Goal: Task Accomplishment & Management: Use online tool/utility

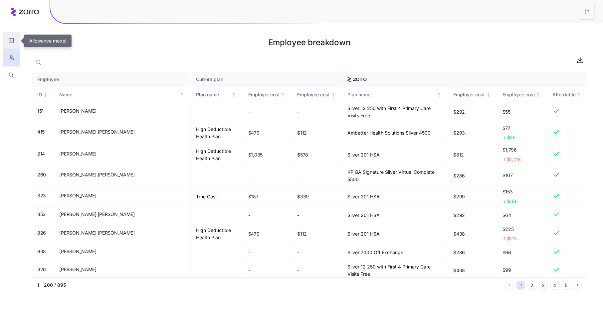
click at [8, 38] on icon "button" at bounding box center [11, 40] width 6 height 7
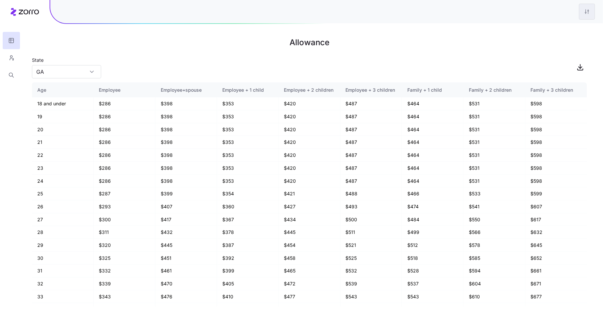
click at [585, 14] on html "Allowance State GA Age Employee Employee+spouse Employee + 1 child Employee + 2…" at bounding box center [301, 157] width 603 height 314
click at [572, 30] on div "Edit plan design" at bounding box center [560, 29] width 66 height 11
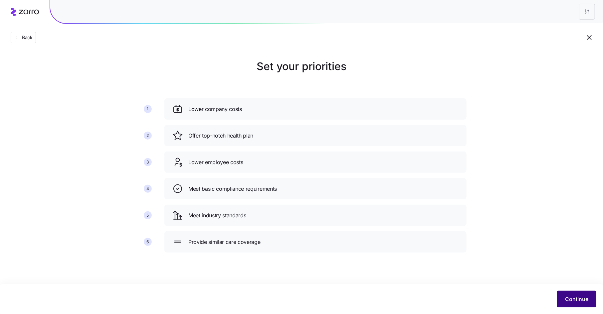
click at [566, 297] on span "Continue" at bounding box center [576, 299] width 23 height 8
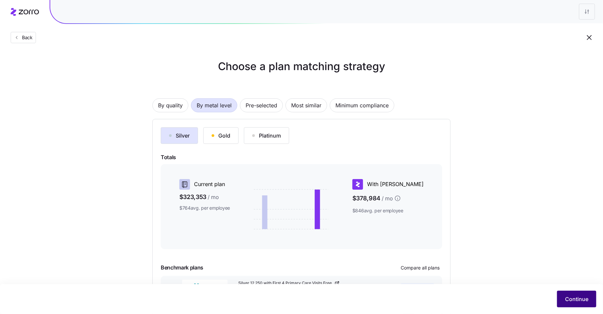
click at [575, 299] on span "Continue" at bounding box center [576, 299] width 23 height 8
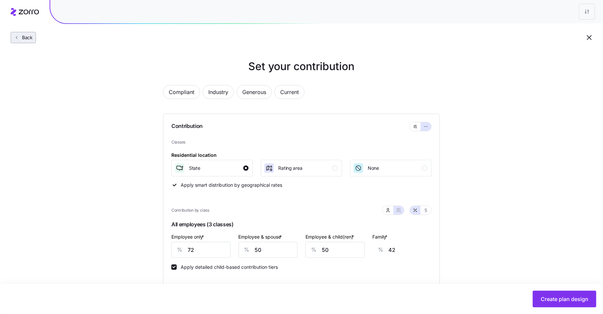
click at [31, 38] on span "Back" at bounding box center [25, 37] width 13 height 7
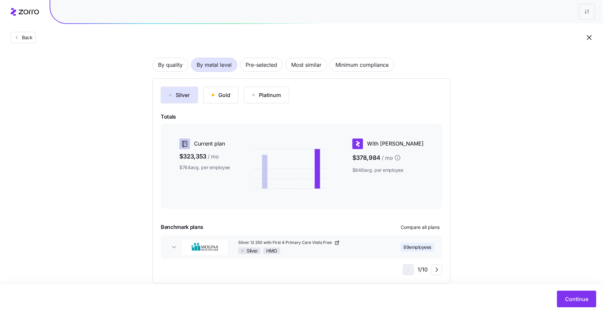
scroll to position [52, 0]
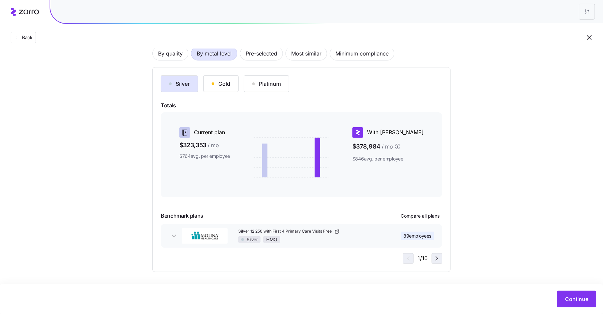
click at [440, 258] on icon "button" at bounding box center [437, 259] width 8 height 8
click at [438, 258] on icon "button" at bounding box center [437, 259] width 8 height 8
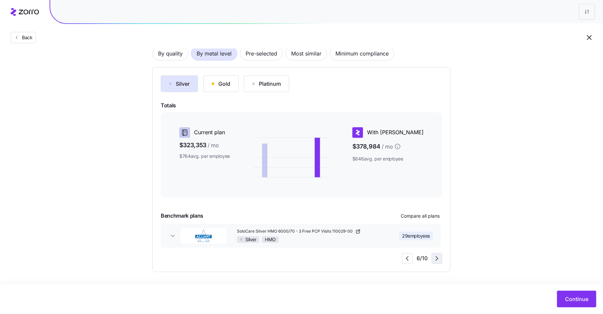
click at [438, 258] on icon "button" at bounding box center [437, 259] width 8 height 8
click at [404, 258] on icon "button" at bounding box center [405, 259] width 8 height 8
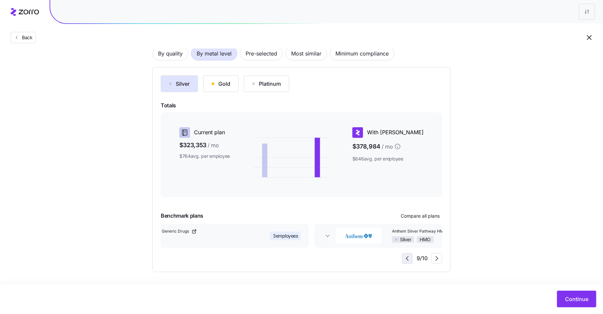
click at [404, 258] on icon "button" at bounding box center [407, 259] width 8 height 8
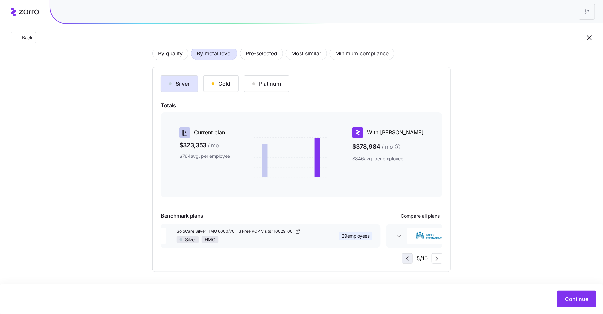
click at [404, 258] on icon "button" at bounding box center [407, 259] width 8 height 8
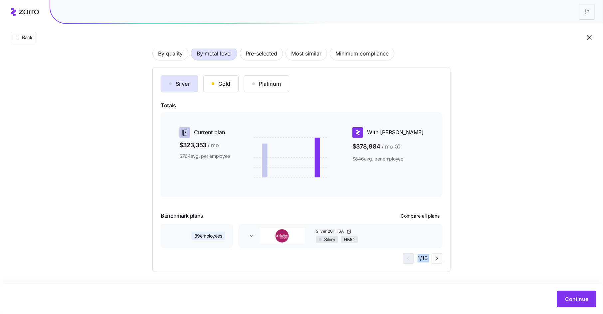
click at [404, 258] on div "1 / 10" at bounding box center [422, 259] width 39 height 11
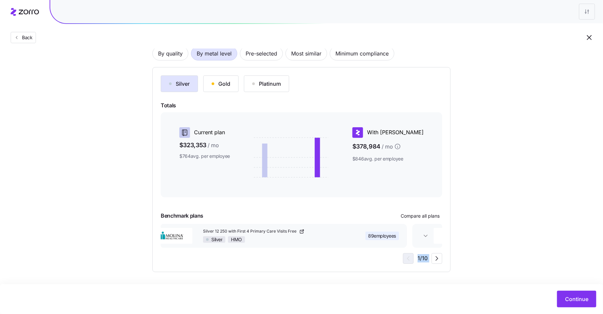
click at [404, 258] on div "1 / 10" at bounding box center [422, 259] width 39 height 11
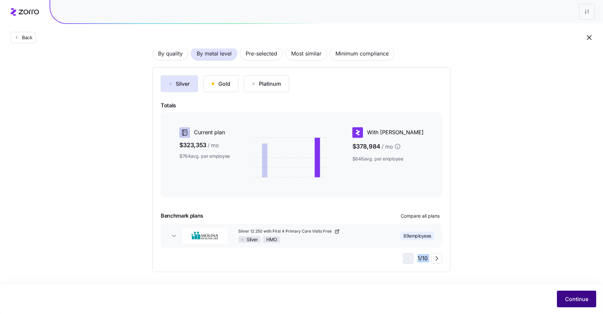
click at [579, 300] on span "Continue" at bounding box center [576, 299] width 23 height 8
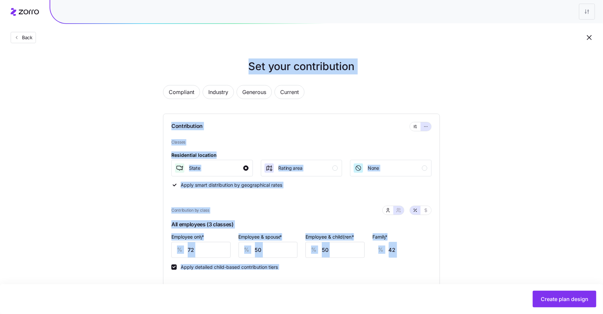
click at [290, 143] on span "Classes" at bounding box center [301, 142] width 260 height 6
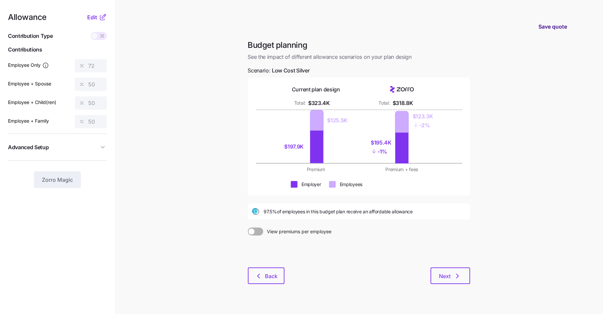
click at [548, 26] on span "Save quote" at bounding box center [552, 27] width 29 height 8
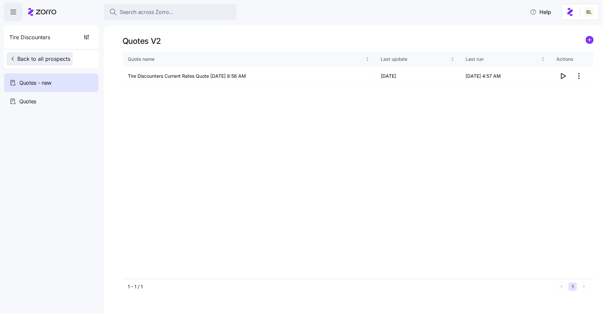
click at [62, 58] on span "Back to all prospects" at bounding box center [39, 59] width 61 height 8
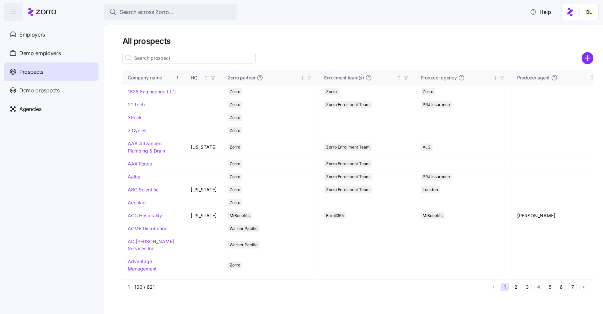
click at [165, 57] on input at bounding box center [188, 58] width 133 height 11
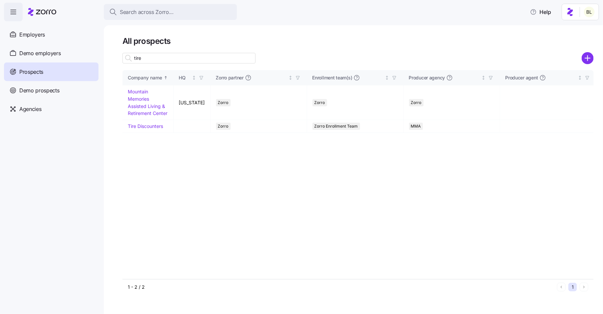
click at [181, 60] on input "tire" at bounding box center [188, 58] width 133 height 11
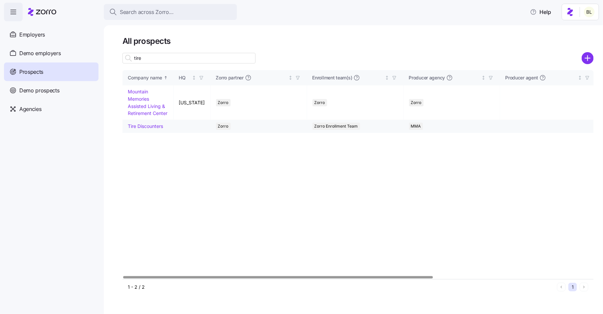
type input "tire"
click at [153, 126] on link "Tire Discounters" at bounding box center [145, 126] width 35 height 6
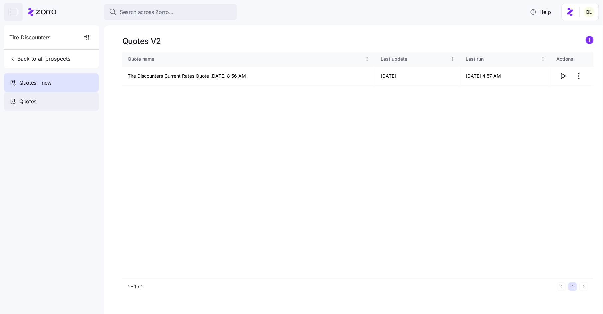
click at [39, 103] on div "Quotes" at bounding box center [51, 101] width 95 height 19
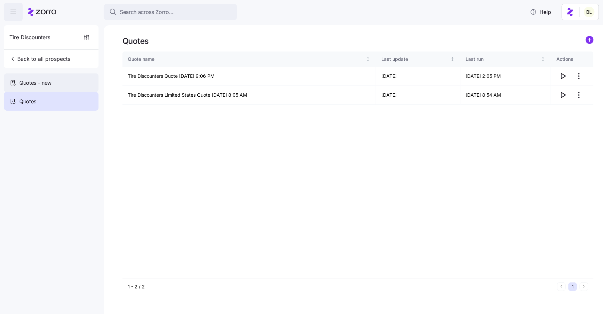
click at [47, 83] on span "Quotes - new" at bounding box center [35, 83] width 32 height 8
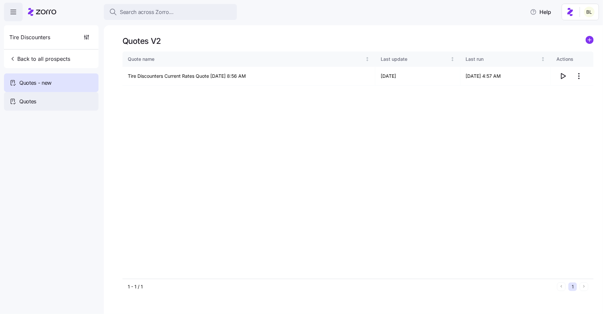
click at [33, 101] on span "Quotes" at bounding box center [27, 102] width 17 height 8
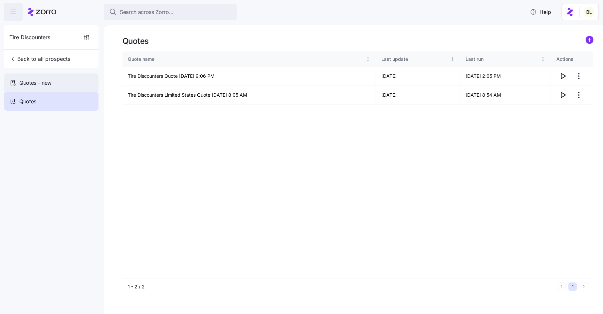
click at [49, 84] on span "Quotes - new" at bounding box center [35, 83] width 32 height 8
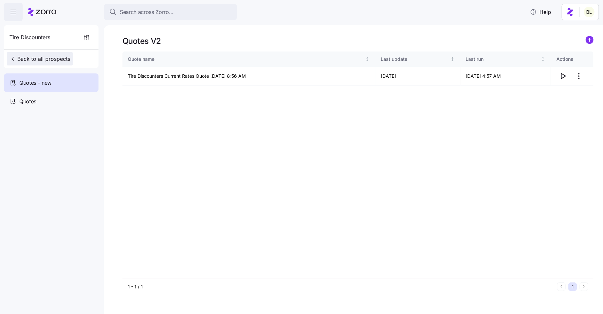
click at [51, 59] on span "Back to all prospects" at bounding box center [39, 59] width 61 height 8
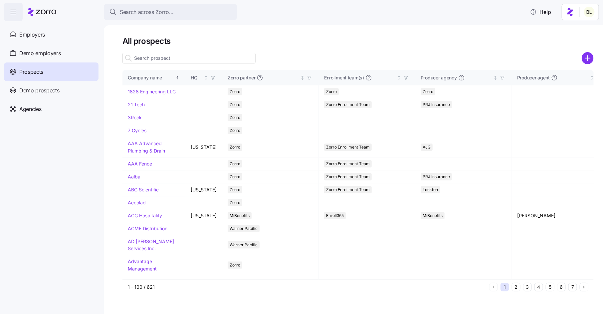
click at [187, 59] on input at bounding box center [188, 58] width 133 height 11
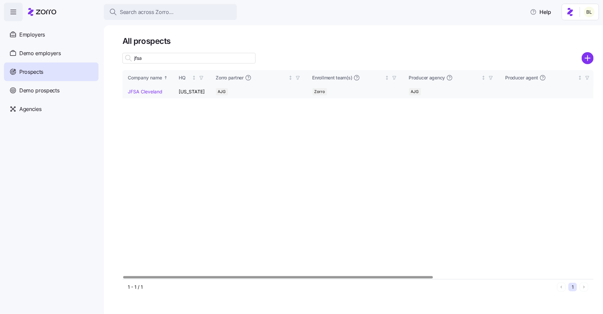
type input "jfsa"
click at [151, 89] on link "JFSA Cleveland" at bounding box center [145, 92] width 35 height 6
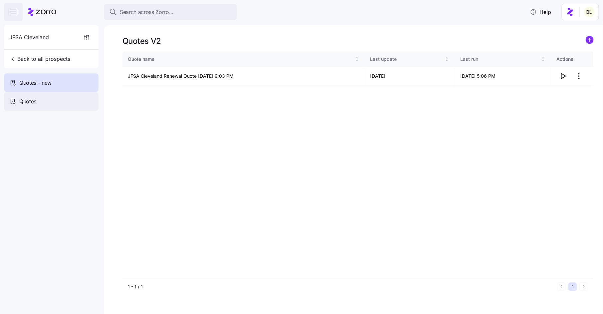
click at [30, 98] on span "Quotes" at bounding box center [27, 102] width 17 height 8
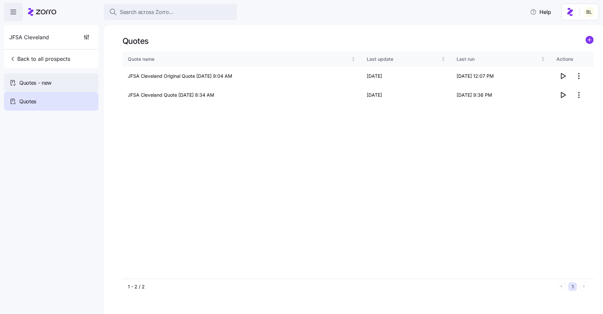
click at [46, 82] on span "Quotes - new" at bounding box center [35, 83] width 32 height 8
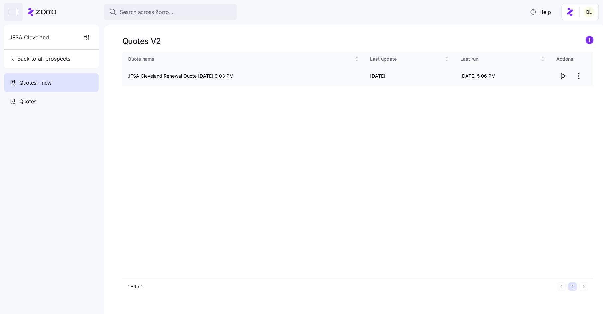
click at [562, 74] on icon "button" at bounding box center [563, 76] width 8 height 8
click at [578, 74] on html "Search across Zorro... Help JFSA Cleveland Back to all prospects Quotes - new Q…" at bounding box center [301, 155] width 603 height 310
click at [546, 92] on div "Edit quote" at bounding box center [536, 92] width 22 height 7
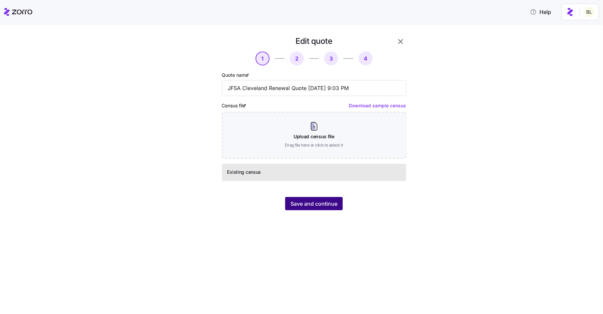
click at [311, 205] on span "Save and continue" at bounding box center [314, 204] width 47 height 8
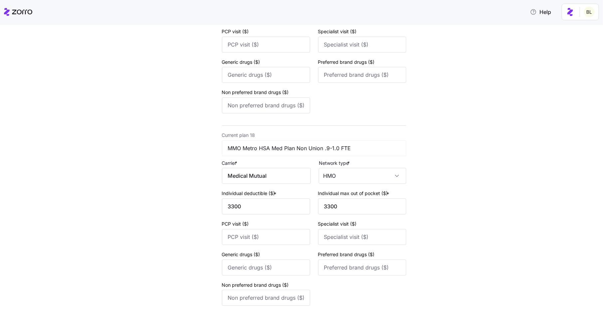
scroll to position [3302, 0]
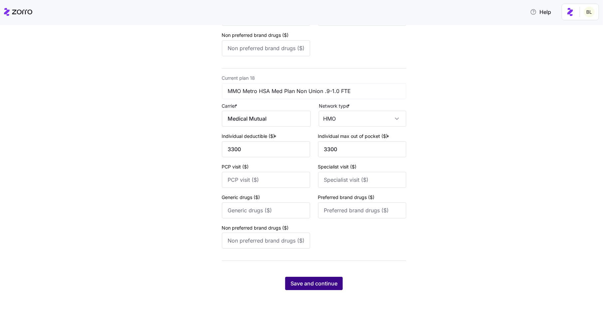
click at [326, 284] on span "Save and continue" at bounding box center [314, 284] width 47 height 8
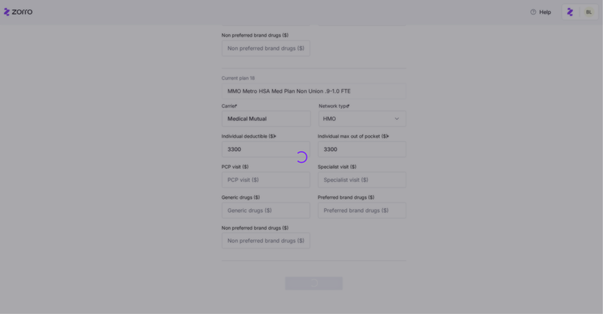
scroll to position [0, 0]
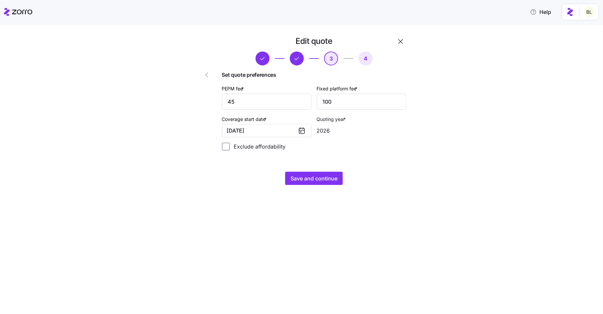
click at [301, 132] on icon at bounding box center [302, 131] width 8 height 8
click at [302, 130] on icon at bounding box center [301, 130] width 5 height 0
click at [260, 132] on button "[DATE]" at bounding box center [267, 130] width 90 height 13
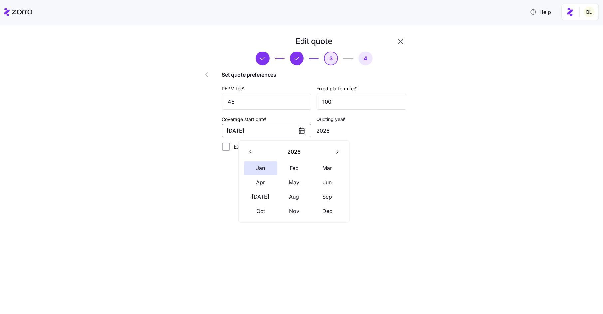
click at [251, 153] on icon "button" at bounding box center [251, 152] width 6 height 6
click at [326, 212] on button "Dec" at bounding box center [327, 212] width 33 height 14
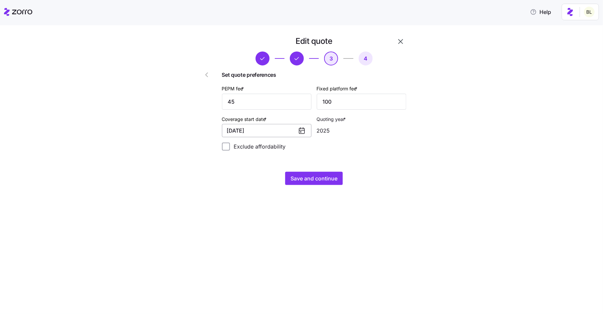
click at [275, 129] on button "[DATE]" at bounding box center [267, 130] width 90 height 13
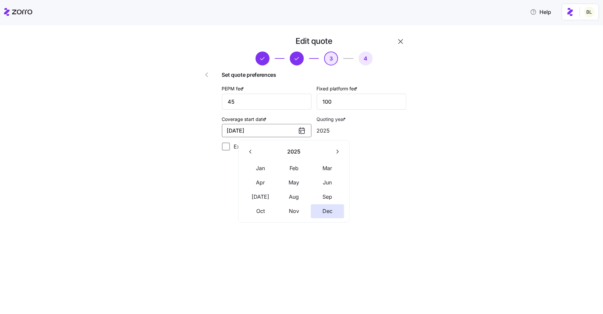
click at [340, 150] on icon "button" at bounding box center [337, 152] width 6 height 6
click at [261, 165] on button "Jan" at bounding box center [260, 169] width 33 height 14
type input "2026"
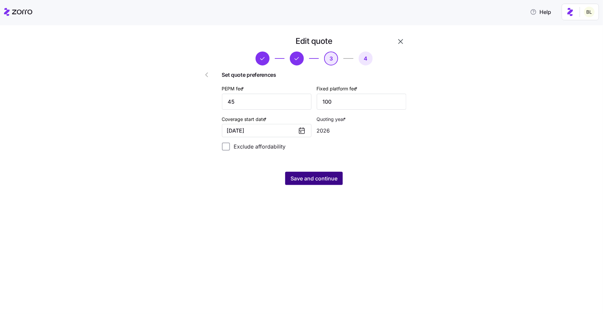
click at [310, 178] on span "Save and continue" at bounding box center [314, 179] width 47 height 8
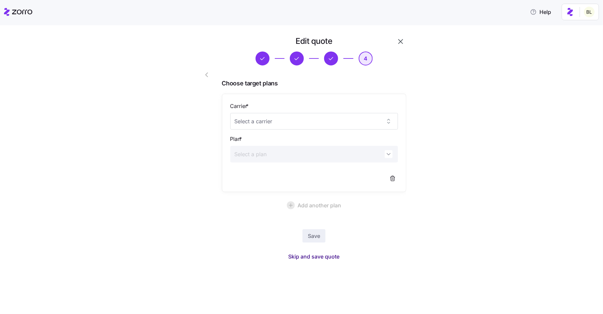
click at [315, 259] on span "Skip and save quote" at bounding box center [314, 257] width 51 height 8
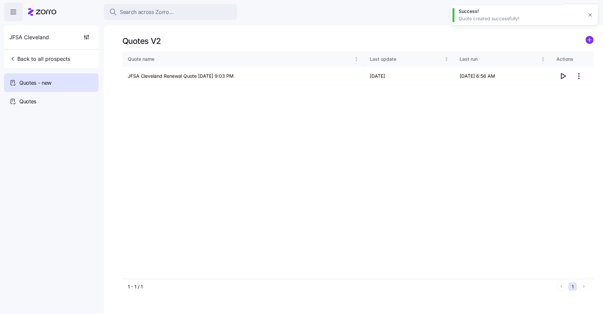
click at [592, 14] on icon "button" at bounding box center [590, 14] width 5 height 5
click at [583, 76] on html "Search across Zorro... Help JFSA Cleveland Back to all prospects Quotes - new Q…" at bounding box center [301, 155] width 603 height 310
click at [572, 95] on div "Edit quote" at bounding box center [552, 92] width 61 height 11
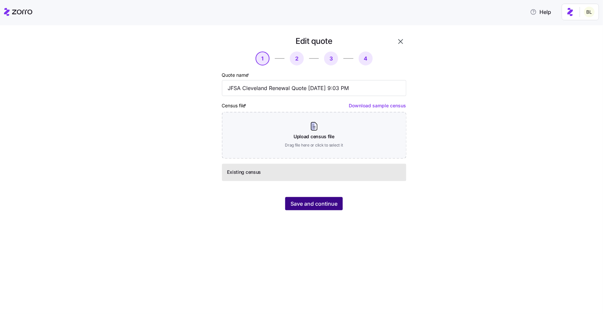
click at [312, 208] on span "Save and continue" at bounding box center [314, 204] width 47 height 8
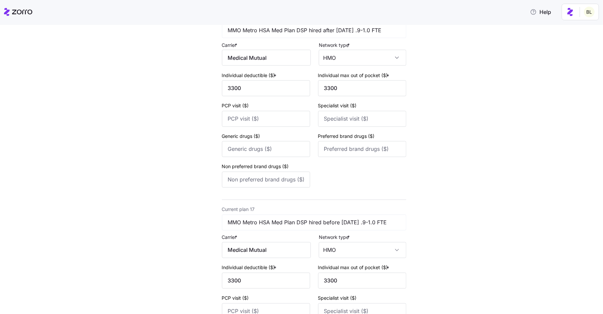
scroll to position [3302, 0]
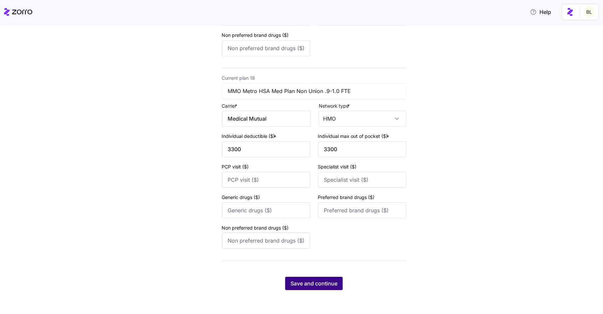
click at [328, 285] on span "Save and continue" at bounding box center [314, 284] width 47 height 8
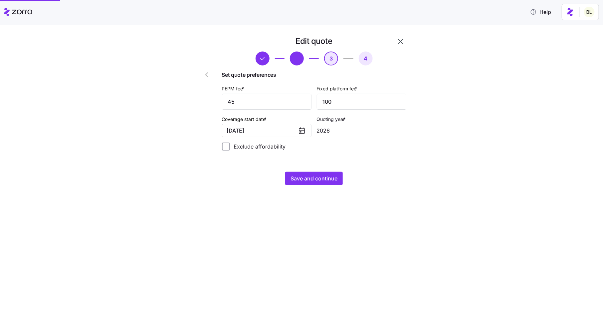
scroll to position [0, 0]
click at [313, 181] on span "Save and continue" at bounding box center [314, 179] width 47 height 8
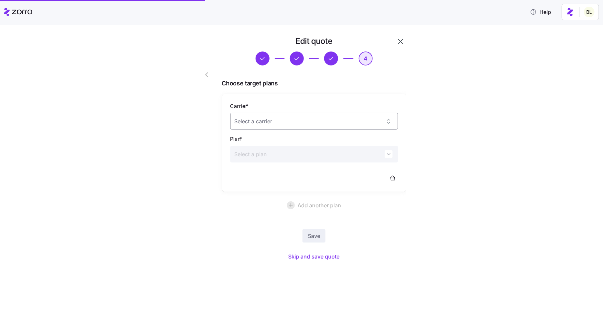
click at [282, 116] on input "Carrier *" at bounding box center [314, 121] width 168 height 17
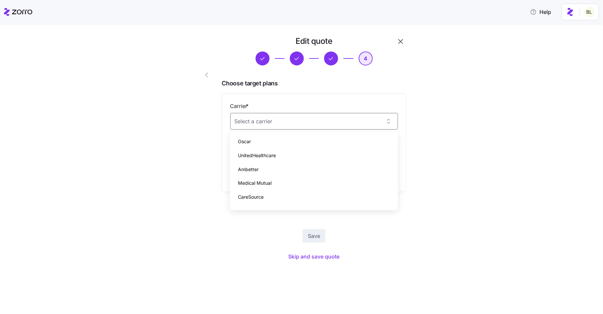
click at [275, 179] on div "Medical Mutual" at bounding box center [314, 183] width 163 height 14
type input "Medical Mutual"
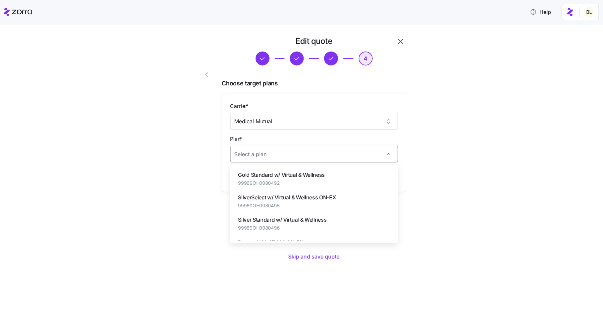
click at [286, 156] on input "Plan *" at bounding box center [314, 154] width 168 height 17
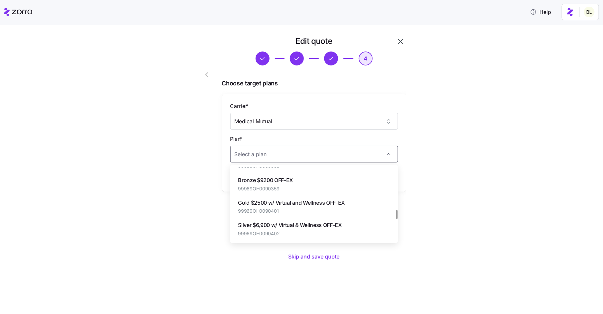
scroll to position [338, 0]
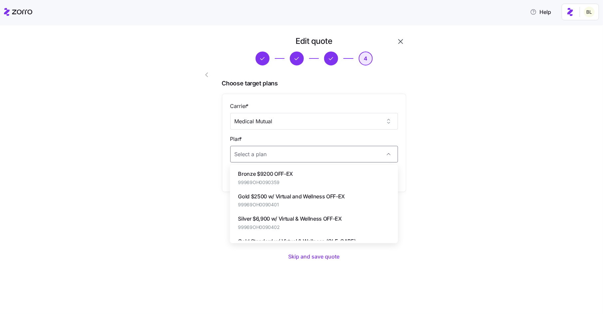
click at [302, 194] on span "Gold $2500 w/ Virtual and Wellness OFF-EX" at bounding box center [291, 197] width 107 height 8
type input "Gold $2500 w/ Virtual and Wellness OFF-EX"
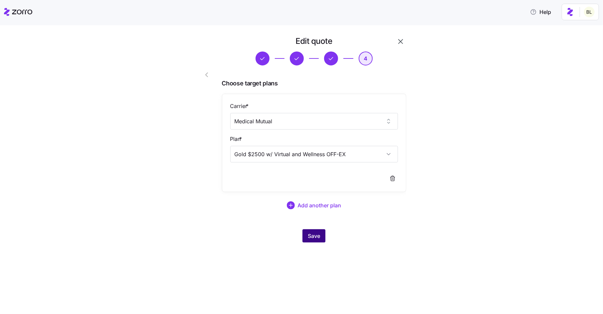
click at [313, 237] on span "Save" at bounding box center [314, 236] width 12 height 8
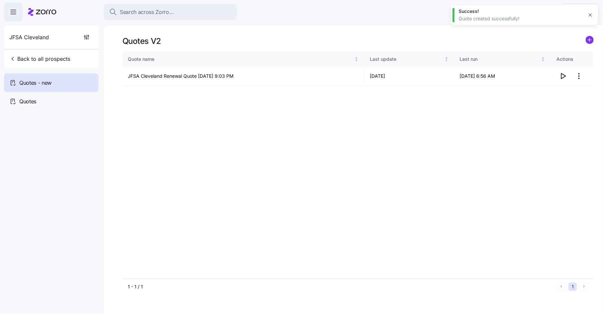
click at [591, 14] on icon "button" at bounding box center [590, 14] width 5 height 5
click at [563, 76] on icon "button" at bounding box center [563, 76] width 8 height 8
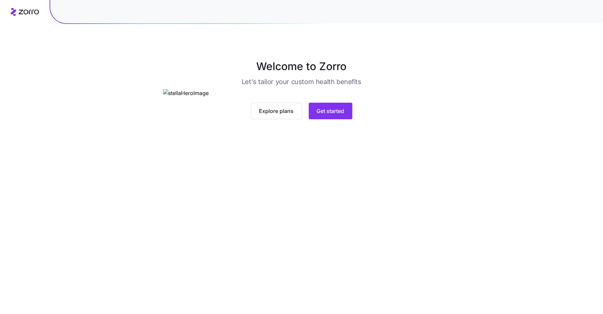
click at [333, 255] on main "Welcome to Zorro Let's tailor your custom health benefits Explore plans Get sta…" at bounding box center [301, 157] width 603 height 314
click at [331, 115] on span "Get started" at bounding box center [331, 111] width 28 height 8
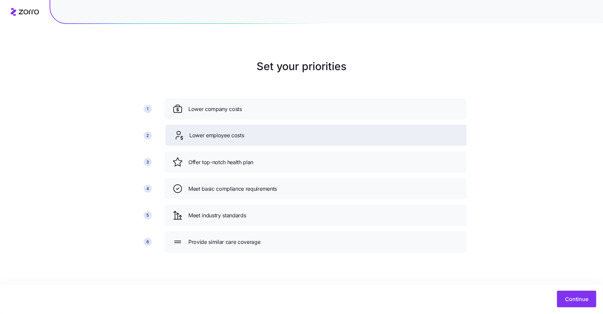
drag, startPoint x: 273, startPoint y: 162, endPoint x: 274, endPoint y: 135, distance: 27.3
click at [274, 135] on div "Lower employee costs" at bounding box center [316, 135] width 286 height 11
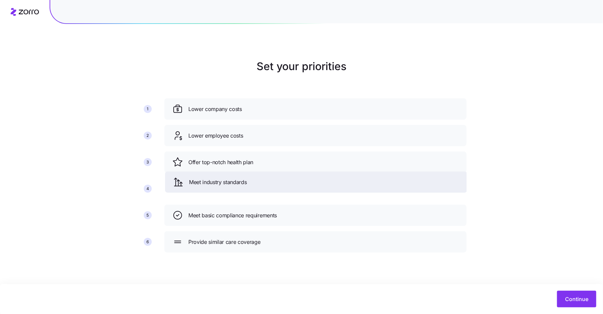
drag, startPoint x: 258, startPoint y: 214, endPoint x: 259, endPoint y: 181, distance: 33.0
click at [259, 181] on div "Meet industry standards" at bounding box center [316, 182] width 286 height 11
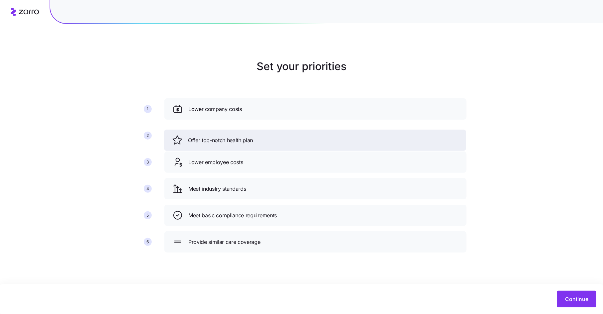
drag, startPoint x: 258, startPoint y: 162, endPoint x: 258, endPoint y: 139, distance: 23.0
click at [258, 139] on div "Offer top-notch health plan" at bounding box center [315, 140] width 286 height 11
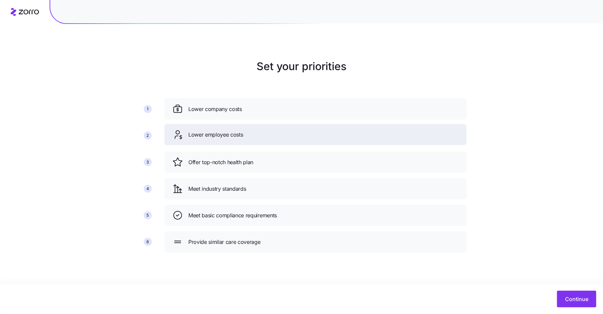
drag, startPoint x: 258, startPoint y: 166, endPoint x: 258, endPoint y: 136, distance: 29.9
click at [258, 136] on div "Lower employee costs" at bounding box center [315, 134] width 286 height 11
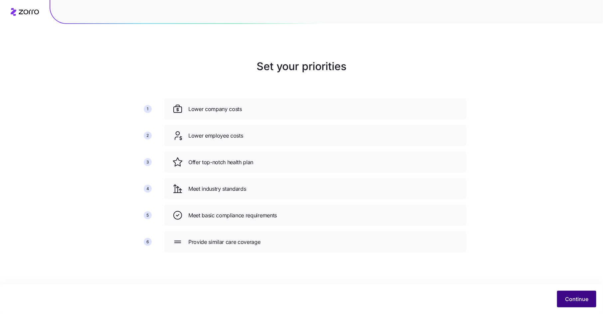
click at [570, 294] on button "Continue" at bounding box center [576, 299] width 39 height 17
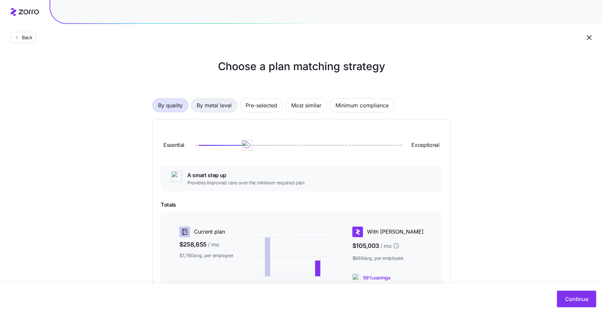
click at [219, 103] on span "By metal level" at bounding box center [214, 105] width 35 height 13
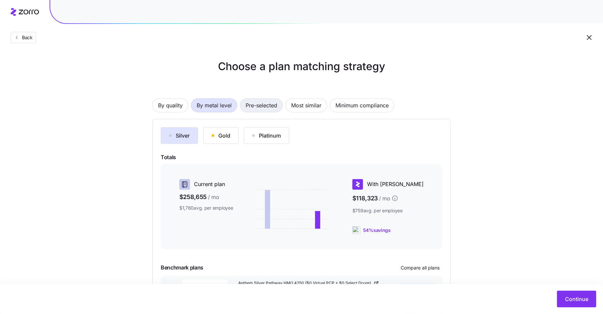
click at [269, 105] on span "Pre-selected" at bounding box center [262, 105] width 32 height 13
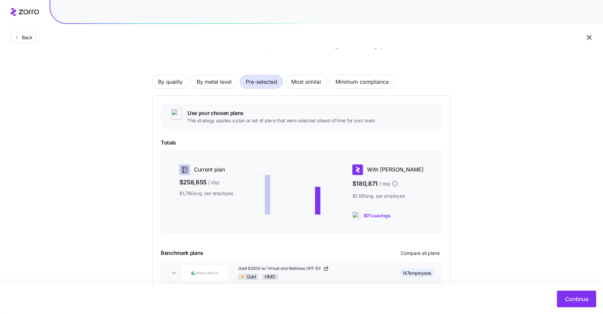
scroll to position [27, 0]
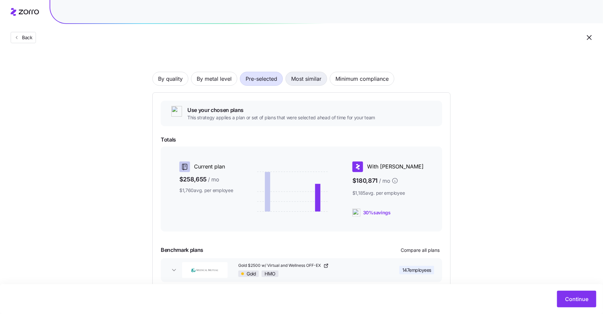
click at [310, 79] on span "Most similar" at bounding box center [306, 78] width 30 height 13
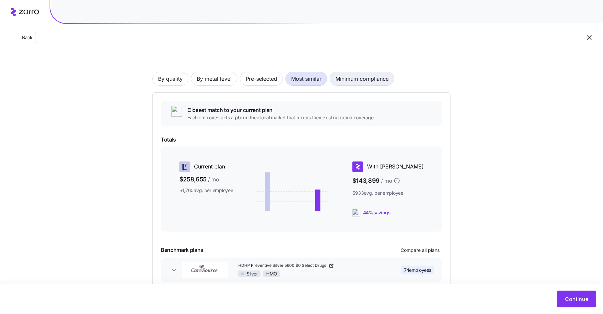
click at [365, 78] on span "Minimum compliance" at bounding box center [361, 78] width 53 height 13
click at [307, 80] on span "Most similar" at bounding box center [306, 78] width 30 height 13
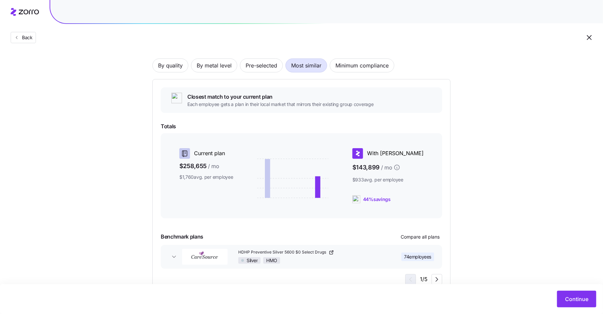
scroll to position [35, 0]
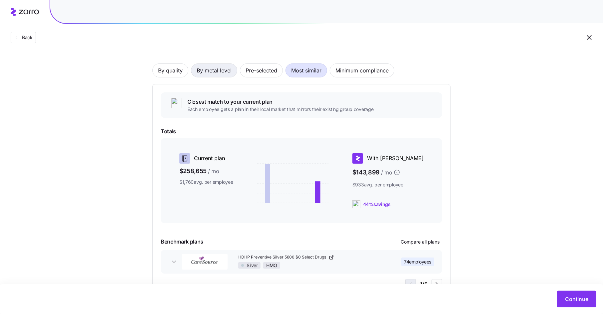
click at [215, 73] on span "By metal level" at bounding box center [214, 70] width 35 height 13
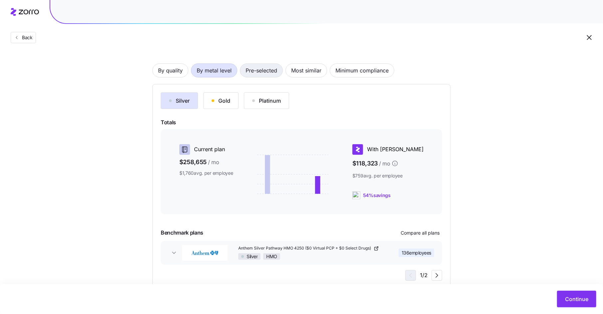
click at [259, 74] on span "Pre-selected" at bounding box center [262, 70] width 32 height 13
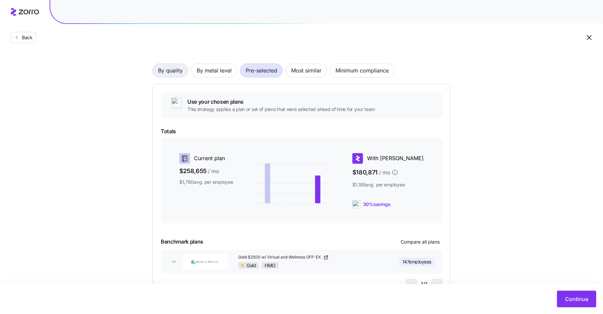
click at [171, 77] on button "By quality" at bounding box center [170, 71] width 36 height 14
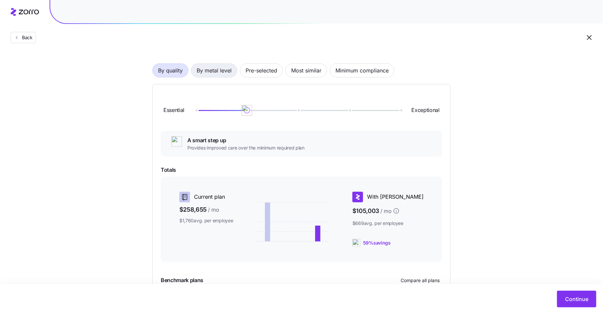
click at [222, 70] on span "By metal level" at bounding box center [214, 70] width 35 height 13
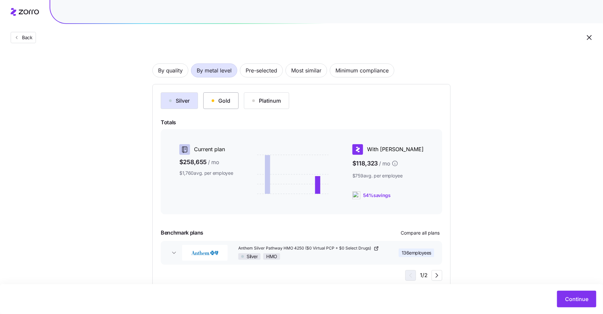
click at [219, 102] on div "Gold" at bounding box center [221, 101] width 19 height 8
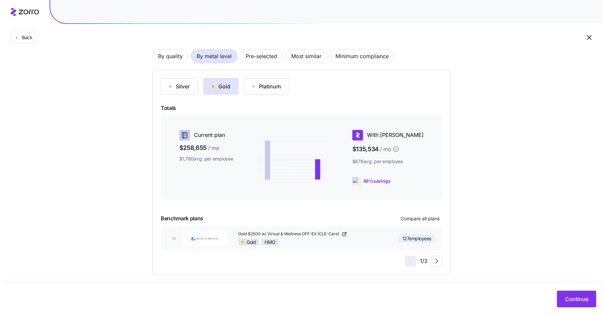
scroll to position [52, 0]
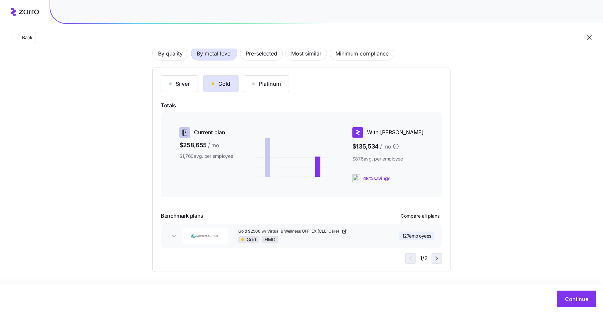
click at [438, 260] on icon "button" at bounding box center [437, 259] width 8 height 8
click at [408, 260] on icon "button" at bounding box center [410, 259] width 8 height 8
drag, startPoint x: 181, startPoint y: 144, endPoint x: 206, endPoint y: 147, distance: 25.2
click at [206, 147] on span "$258,655 / mo" at bounding box center [206, 146] width 54 height 10
click at [205, 148] on span "$258,655 / mo" at bounding box center [206, 146] width 54 height 10
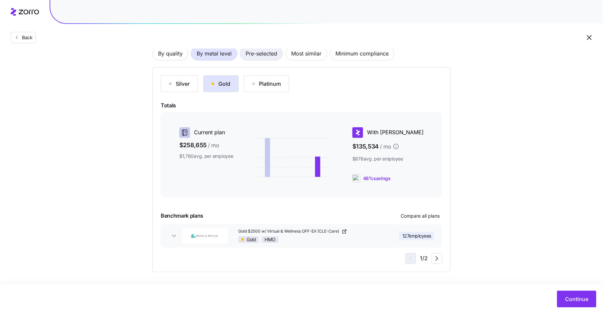
click at [265, 54] on span "Pre-selected" at bounding box center [262, 53] width 32 height 13
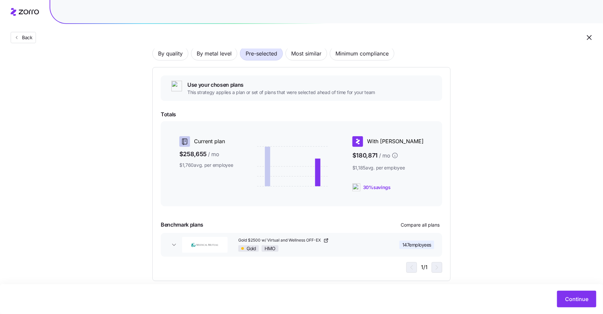
click at [319, 240] on span "Gold $2500 w/ Virtual and Wellness OFF-EX" at bounding box center [280, 241] width 84 height 6
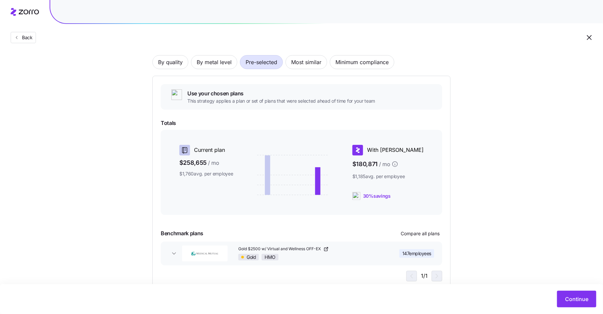
scroll to position [22, 0]
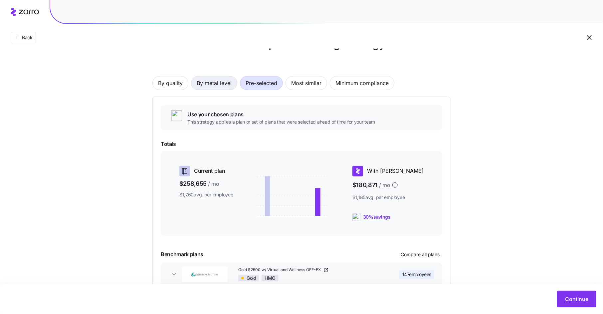
click at [212, 80] on span "By metal level" at bounding box center [214, 83] width 35 height 13
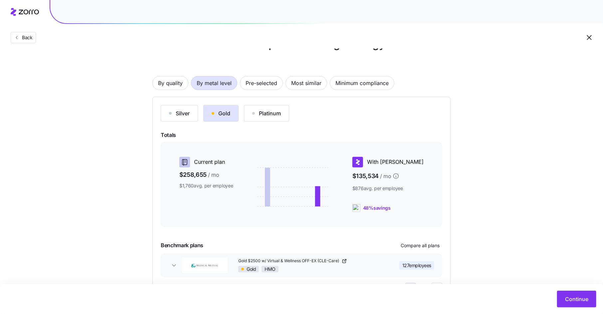
scroll to position [48, 0]
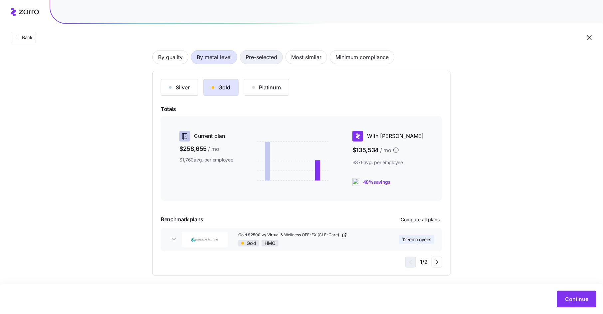
click at [265, 53] on span "Pre-selected" at bounding box center [262, 57] width 32 height 13
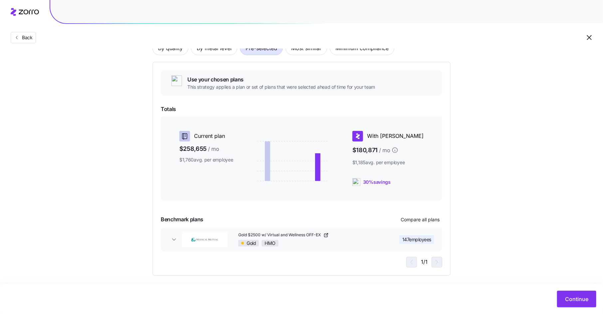
scroll to position [58, 0]
click at [577, 297] on span "Continue" at bounding box center [576, 299] width 23 height 8
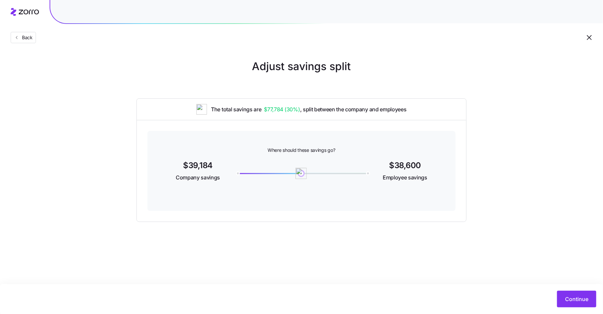
drag, startPoint x: 237, startPoint y: 172, endPoint x: 301, endPoint y: 174, distance: 64.3
click at [301, 174] on img at bounding box center [300, 173] width 11 height 11
click at [580, 297] on span "Continue" at bounding box center [576, 299] width 23 height 8
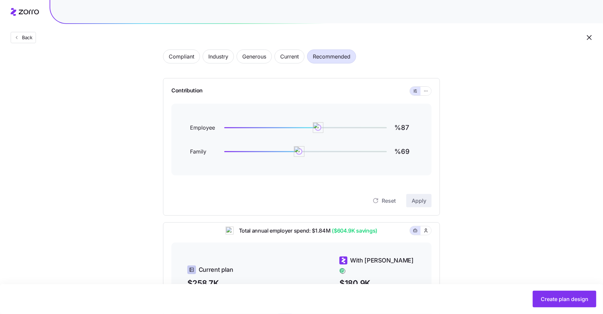
scroll to position [34, 0]
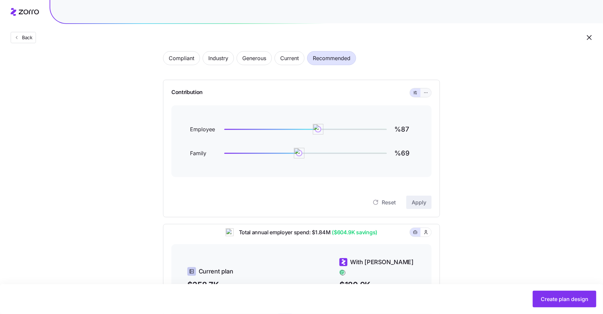
click at [423, 94] on button "button" at bounding box center [426, 93] width 11 height 9
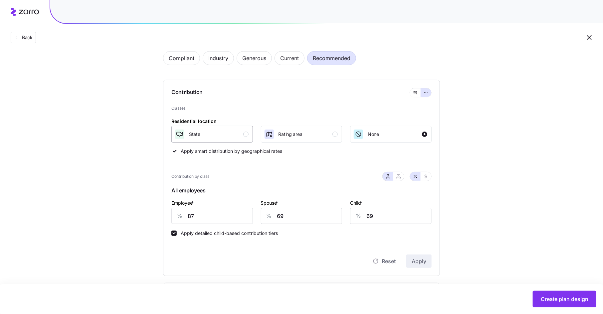
click at [246, 135] on div "button" at bounding box center [245, 134] width 5 height 5
click at [335, 136] on div "button" at bounding box center [334, 134] width 5 height 5
click at [422, 134] on div "None" at bounding box center [390, 134] width 74 height 11
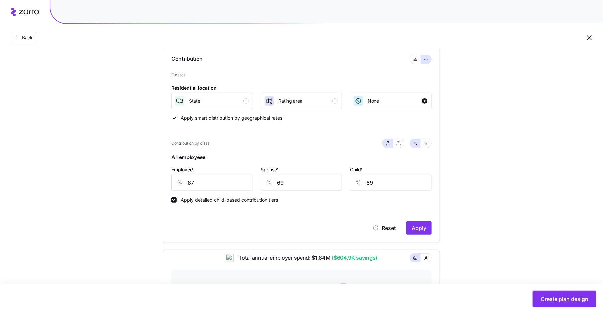
scroll to position [72, 0]
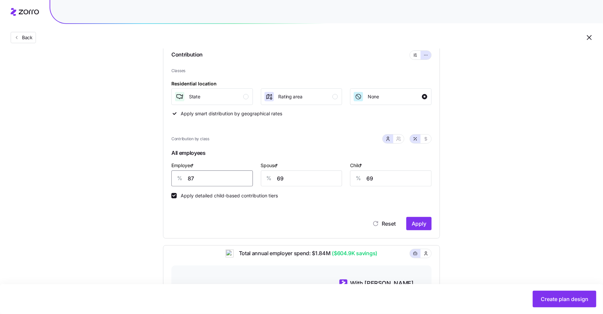
click at [191, 179] on input "87" at bounding box center [212, 179] width 82 height 16
type input "80"
type input "75"
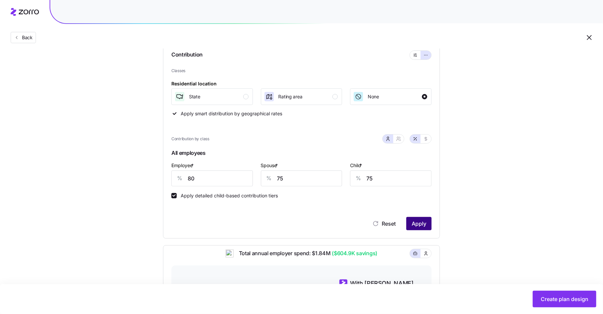
click at [420, 224] on span "Apply" at bounding box center [419, 224] width 15 height 8
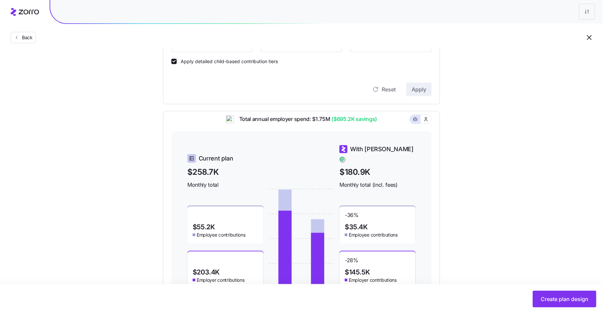
scroll to position [182, 0]
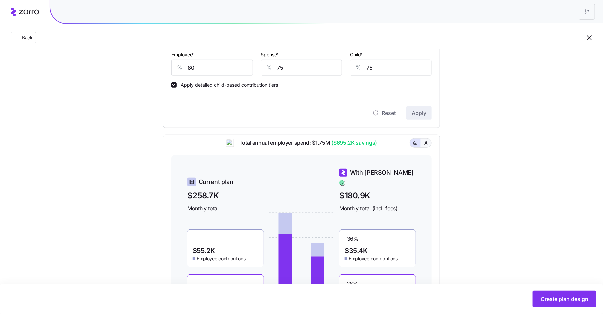
click at [429, 147] on button "button" at bounding box center [426, 143] width 11 height 9
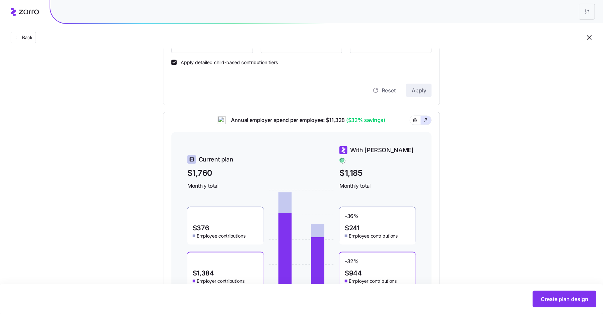
scroll to position [204, 0]
click at [415, 125] on button "button" at bounding box center [415, 121] width 11 height 9
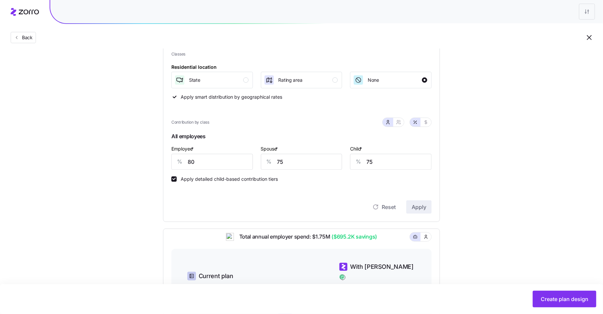
scroll to position [0, 0]
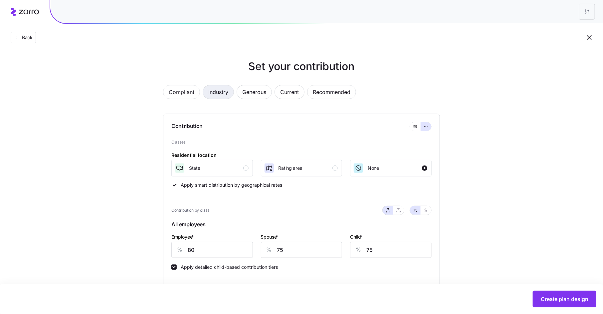
click at [214, 91] on span "Industry" at bounding box center [218, 92] width 20 height 13
type input "56"
type input "40"
click at [257, 93] on span "Generous" at bounding box center [254, 92] width 24 height 13
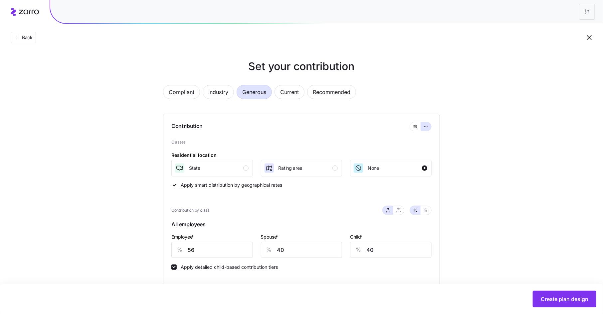
type input "70"
type input "48"
click at [327, 89] on span "Recommended" at bounding box center [332, 92] width 38 height 13
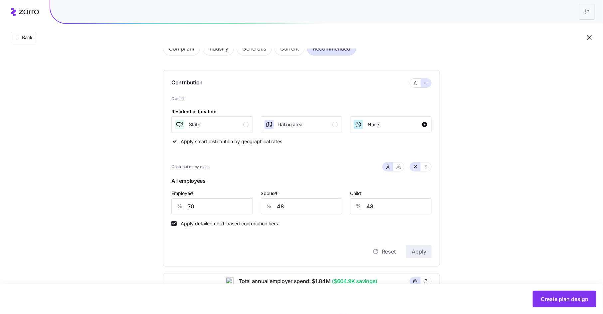
scroll to position [47, 0]
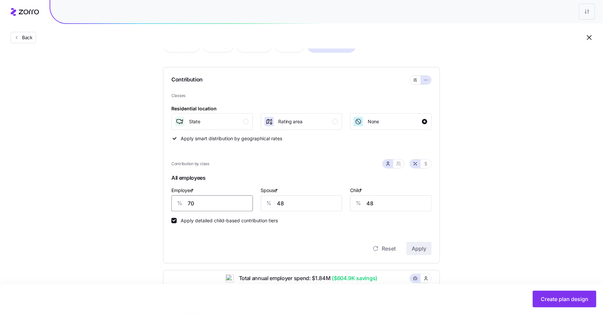
click at [193, 202] on input "70" at bounding box center [212, 204] width 82 height 16
type input "87"
type input "69"
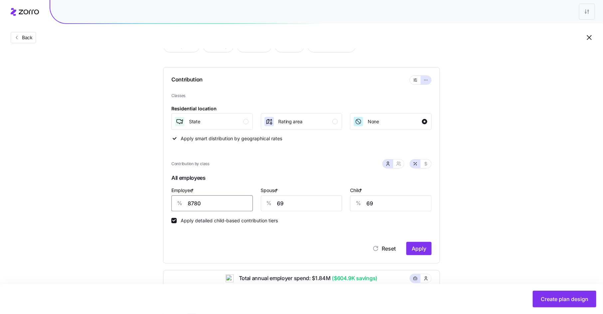
type input "8780"
type input "75"
click at [399, 164] on icon "button" at bounding box center [398, 163] width 5 height 5
type input "4428"
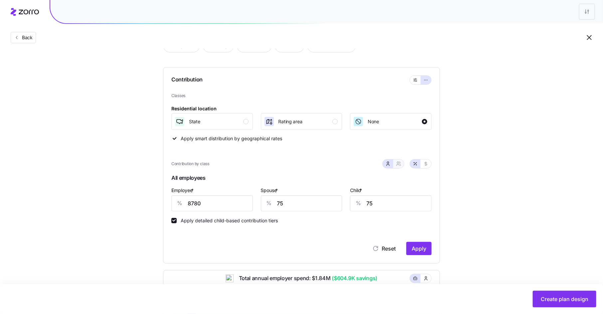
type input "5540"
click at [388, 166] on icon "button" at bounding box center [387, 163] width 5 height 5
type input "75"
drag, startPoint x: 206, startPoint y: 206, endPoint x: 164, endPoint y: 205, distance: 42.3
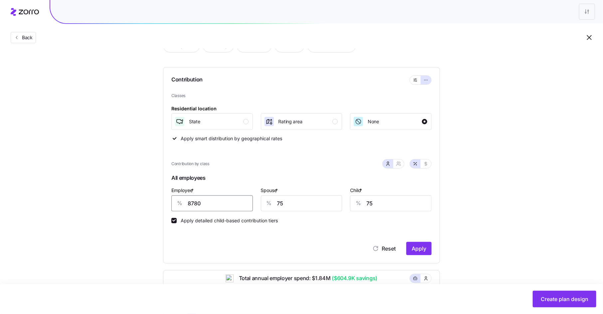
click at [164, 205] on div "Contribution Classes Residential location State Rating area None Apply smart di…" at bounding box center [301, 165] width 277 height 197
type input "80"
click at [399, 163] on icon "button" at bounding box center [398, 163] width 5 height 5
type input "78"
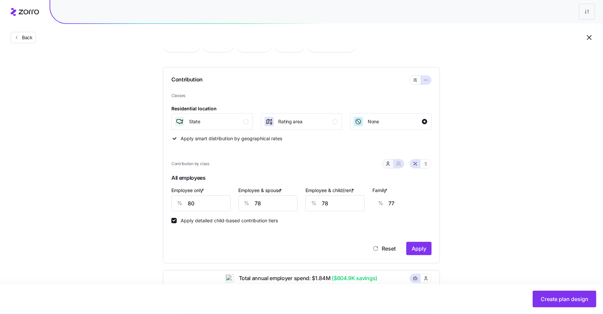
click at [391, 164] on button "button" at bounding box center [387, 163] width 5 height 5
type input "75"
click at [413, 245] on span "Apply" at bounding box center [419, 249] width 15 height 8
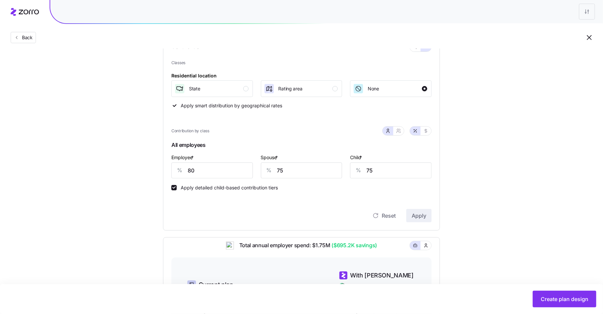
scroll to position [106, 0]
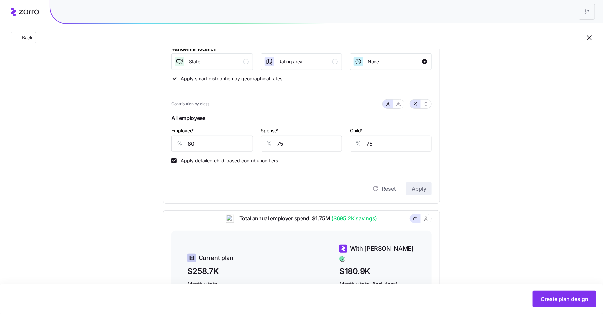
click at [553, 291] on div "Create plan design" at bounding box center [302, 299] width 590 height 17
click at [552, 297] on span "Create plan design" at bounding box center [565, 299] width 48 height 8
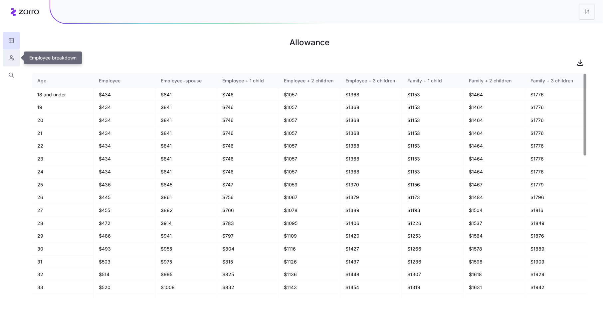
click at [15, 57] on button "button" at bounding box center [11, 57] width 17 height 17
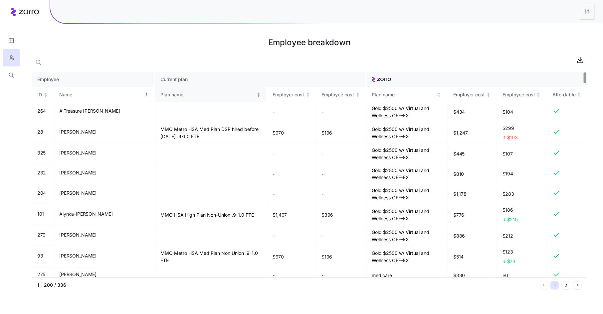
click at [258, 96] on icon "Not sorted" at bounding box center [259, 96] width 2 height 1
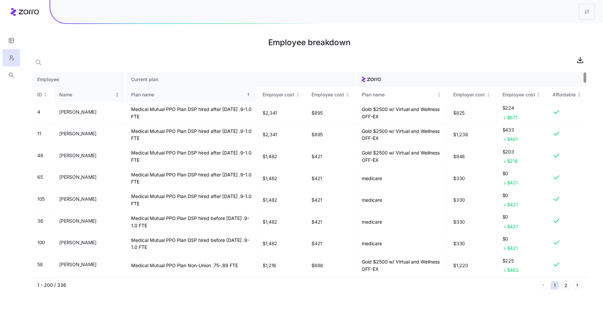
click at [115, 95] on icon "Not sorted" at bounding box center [117, 95] width 5 height 5
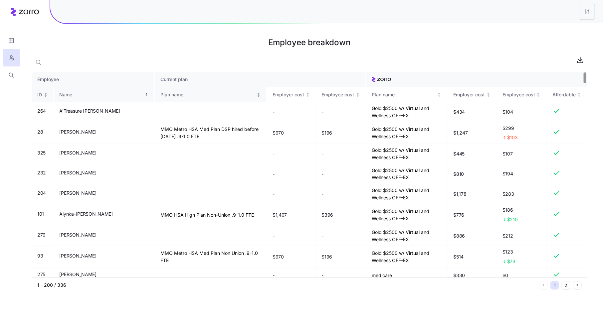
click at [47, 93] on icon "Not sorted" at bounding box center [45, 95] width 5 height 5
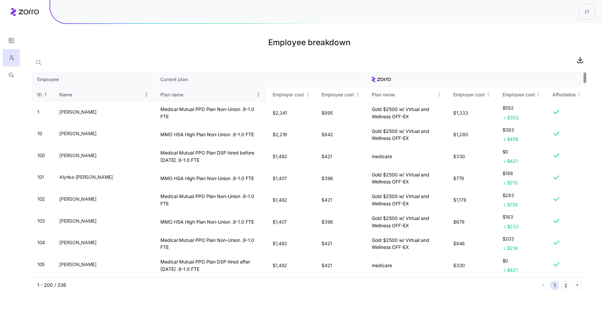
click at [256, 97] on icon "Not sorted" at bounding box center [258, 95] width 5 height 5
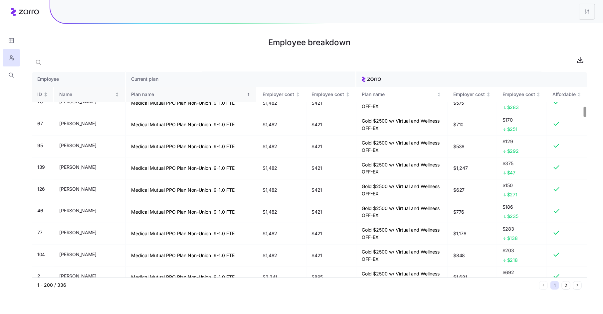
scroll to position [730, 0]
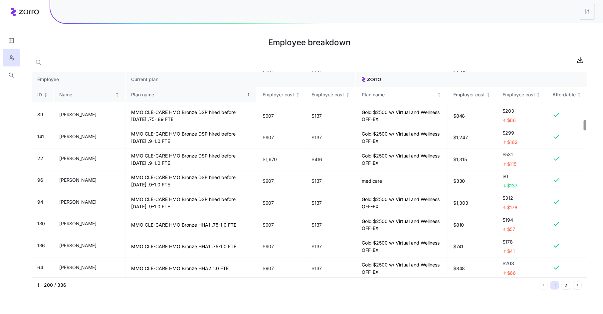
click at [585, 125] on div at bounding box center [585, 125] width 2 height 10
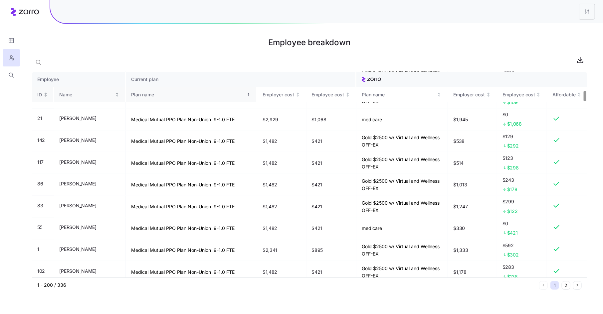
scroll to position [343, 0]
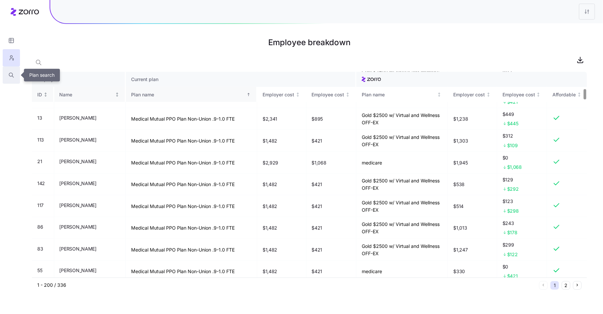
click at [9, 79] on button "button" at bounding box center [11, 75] width 17 height 17
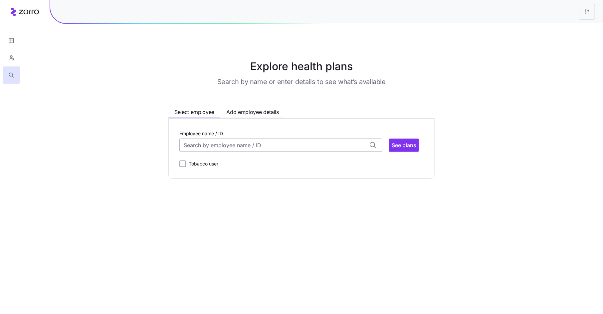
click at [262, 141] on input "Employee name / ID" at bounding box center [280, 145] width 203 height 13
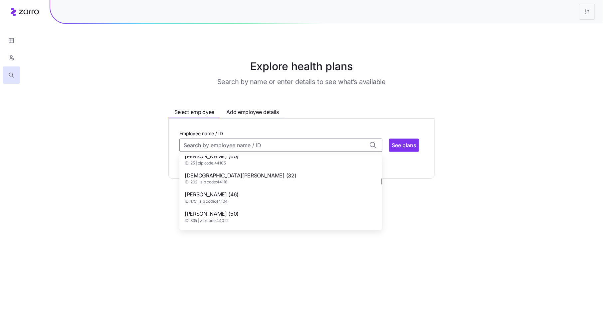
scroll to position [319, 0]
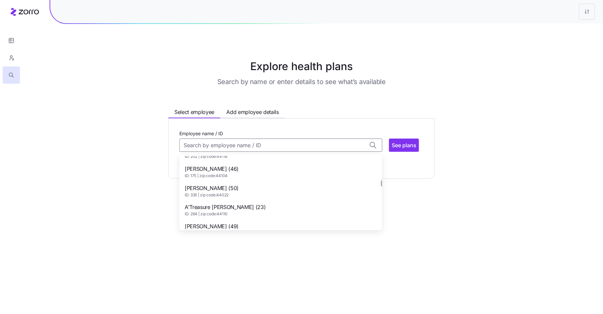
click at [231, 188] on span "Asya Yankelevich (50)" at bounding box center [212, 188] width 54 height 8
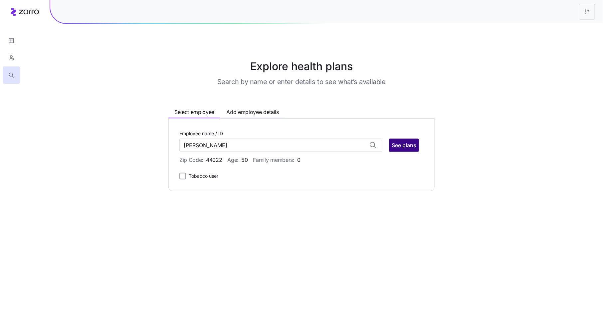
click at [405, 143] on span "See plans" at bounding box center [404, 145] width 25 height 8
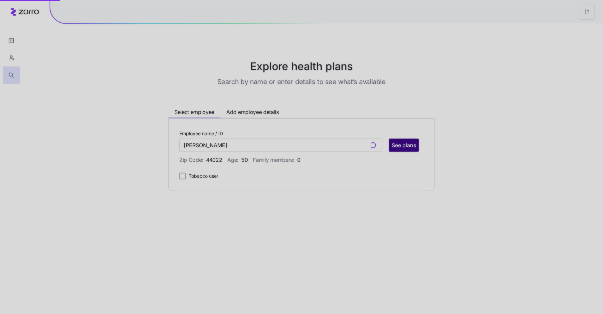
type input "Asya Yankelevich (ID: 335)"
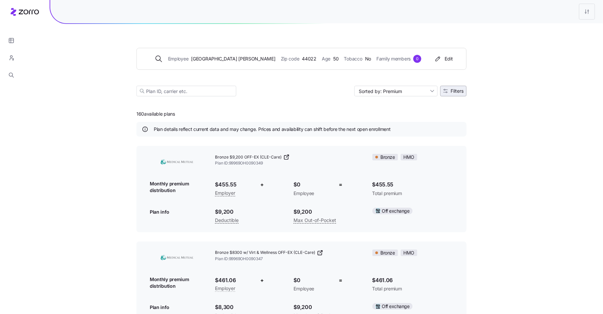
click at [455, 91] on span "Filters" at bounding box center [457, 91] width 13 height 5
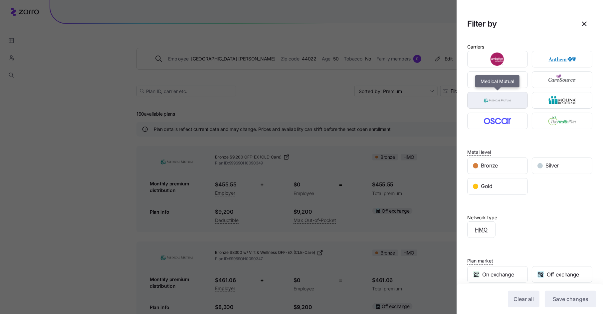
click at [525, 98] on div "button" at bounding box center [498, 101] width 60 height 16
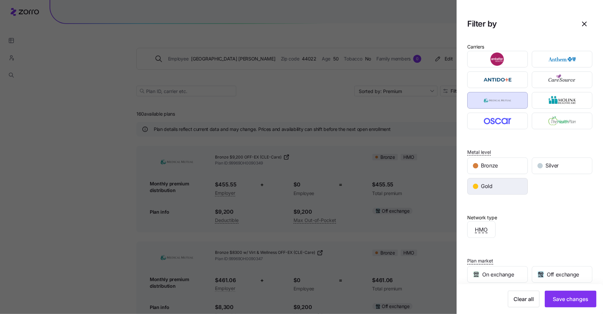
click at [504, 188] on div "Gold" at bounding box center [498, 187] width 60 height 16
click at [583, 302] on span "Save changes" at bounding box center [571, 299] width 36 height 8
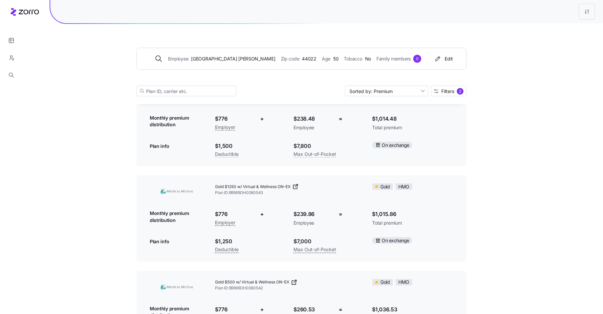
scroll to position [402, 0]
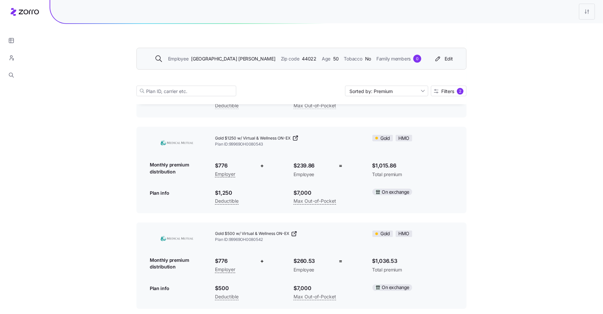
click at [163, 57] on icon at bounding box center [159, 59] width 8 height 8
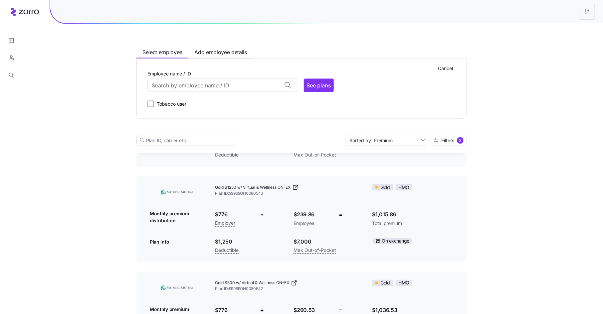
scroll to position [451, 0]
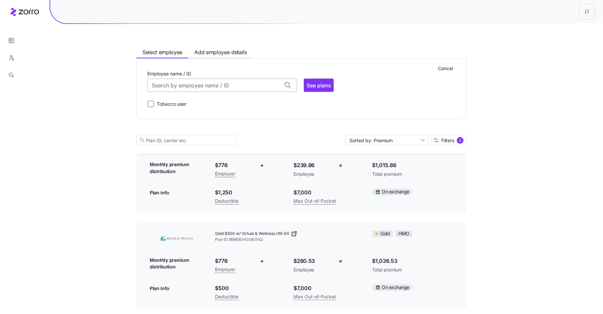
click at [210, 80] on input "Employee name / ID" at bounding box center [222, 85] width 150 height 13
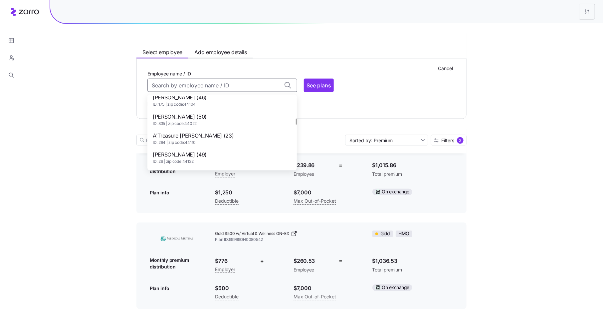
scroll to position [400, 0]
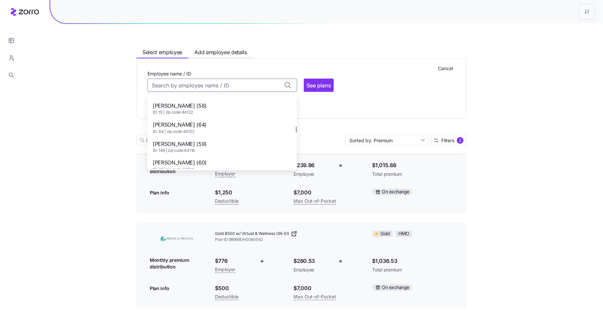
click at [200, 144] on span "Basti Adigozalova (59)" at bounding box center [180, 144] width 54 height 8
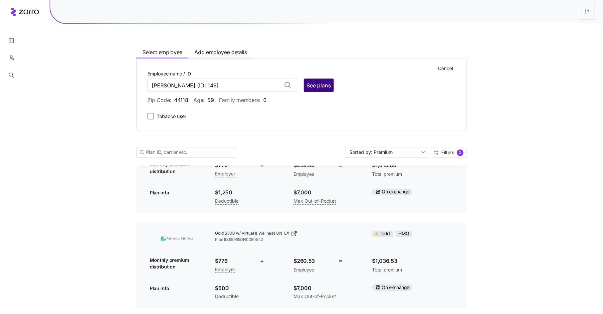
type input "Basti Adigozalova"
click at [313, 85] on span "See plans" at bounding box center [318, 86] width 25 height 8
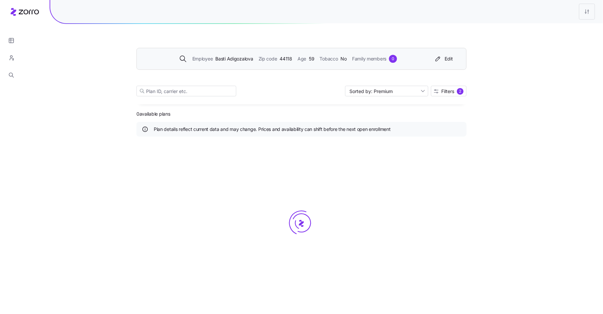
scroll to position [0, 0]
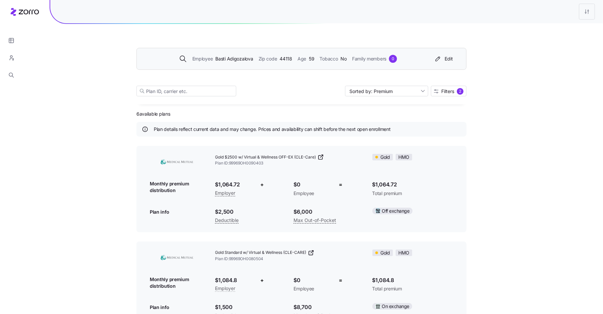
click at [460, 85] on div "Employee Basti Adigozalova Zip code 44118 Age 59 Tobacco No Family members 0 Ed…" at bounding box center [301, 64] width 330 height 81
click at [457, 90] on span "2" at bounding box center [460, 91] width 7 height 7
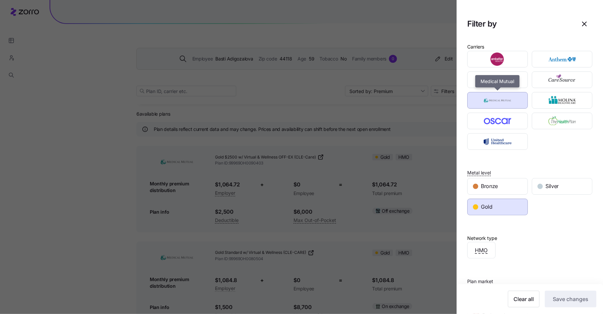
click at [510, 99] on img "button" at bounding box center [497, 100] width 49 height 13
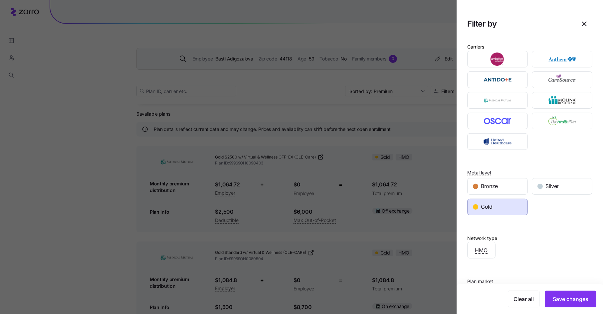
click at [510, 206] on div "Gold" at bounding box center [498, 207] width 60 height 16
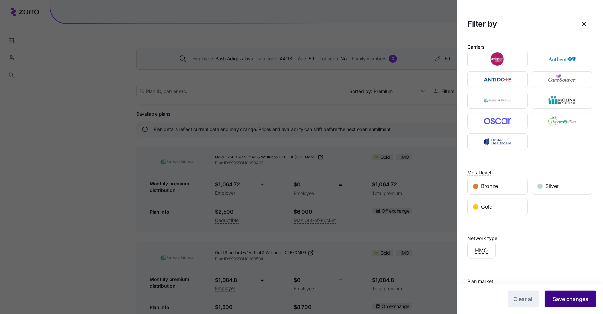
click at [566, 297] on span "Save changes" at bounding box center [571, 299] width 36 height 8
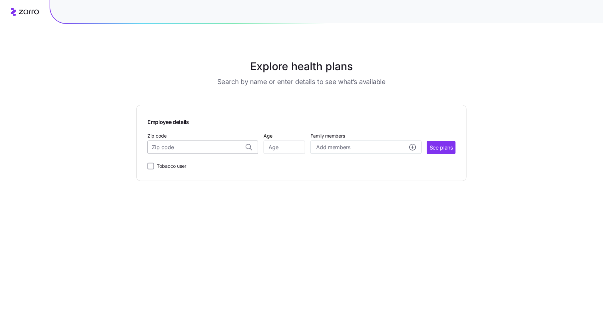
click at [181, 147] on input "Zip code" at bounding box center [202, 147] width 111 height 13
click at [195, 165] on span "15090, Allegheny County, PA" at bounding box center [201, 165] width 93 height 8
type input "15090, Allegheny County, PA"
click at [287, 146] on input "Age" at bounding box center [285, 147] width 42 height 13
type input "54"
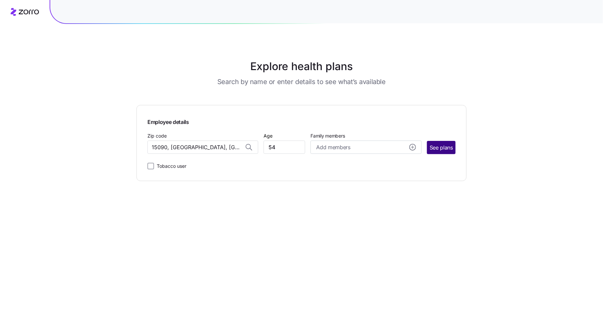
click at [440, 149] on span "See plans" at bounding box center [441, 148] width 23 height 8
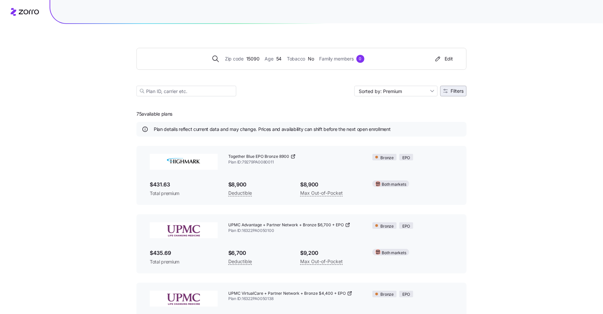
click at [457, 91] on span "Filters" at bounding box center [457, 91] width 13 height 5
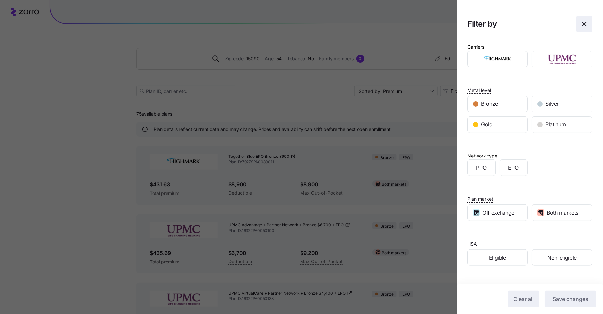
click at [584, 22] on icon "button" at bounding box center [584, 24] width 8 height 8
